Goal: Navigation & Orientation: Go to known website

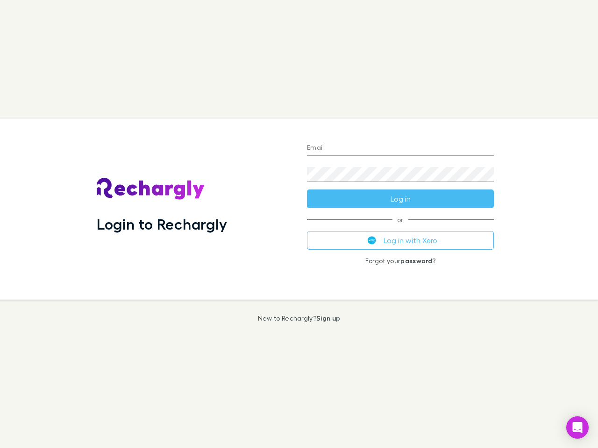
click at [299, 224] on div "Login to Rechargly" at bounding box center [194, 209] width 210 height 181
click at [400, 149] on input "Email" at bounding box center [400, 148] width 187 height 15
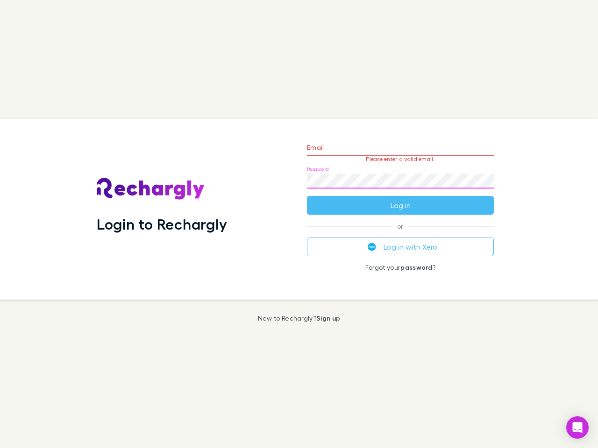
click at [400, 199] on form "Email Please enter a valid email. Password Log in" at bounding box center [400, 174] width 187 height 81
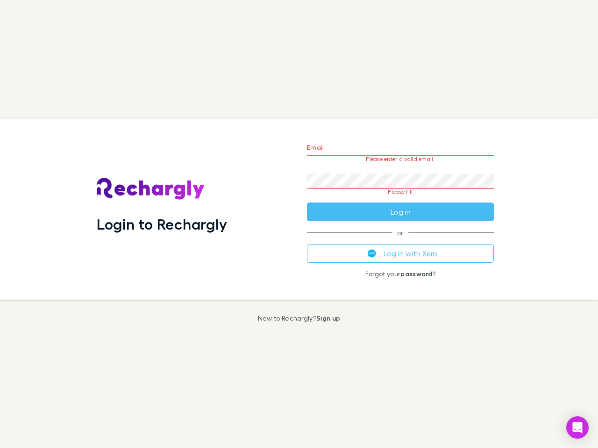
click at [400, 241] on div "Email Please enter a valid email. Password Please fill Log in or Log in with Xe…" at bounding box center [400, 209] width 202 height 181
click at [577, 428] on icon "Open Intercom Messenger" at bounding box center [578, 427] width 10 height 11
